Goal: Task Accomplishment & Management: Use online tool/utility

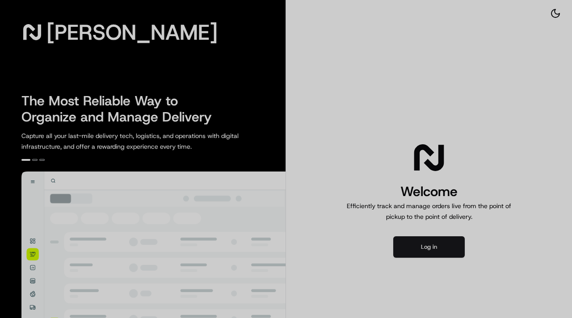
click at [437, 250] on div at bounding box center [286, 159] width 572 height 318
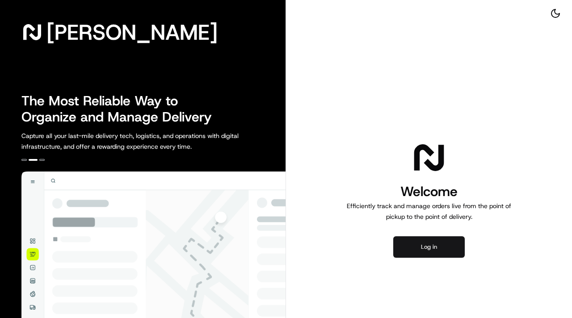
click at [434, 248] on button "Log in" at bounding box center [428, 246] width 71 height 21
